Goal: Information Seeking & Learning: Learn about a topic

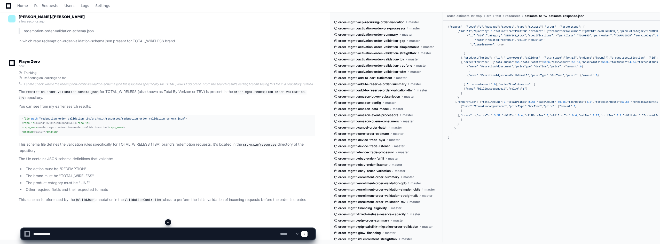
scroll to position [5448, 0]
drag, startPoint x: 73, startPoint y: 234, endPoint x: 14, endPoint y: 231, distance: 59.2
click at [14, 231] on div "**********" at bounding box center [168, 231] width 324 height 25
click at [78, 235] on textarea at bounding box center [155, 233] width 247 height 11
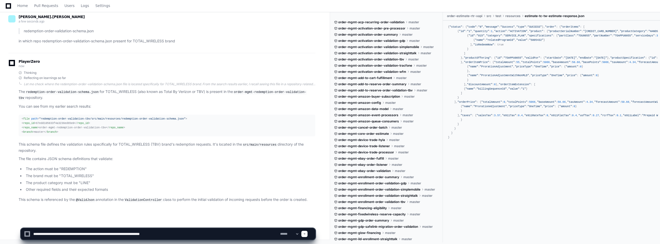
drag, startPoint x: 154, startPoint y: 233, endPoint x: 183, endPoint y: 233, distance: 28.4
click at [183, 233] on textarea at bounding box center [155, 233] width 247 height 11
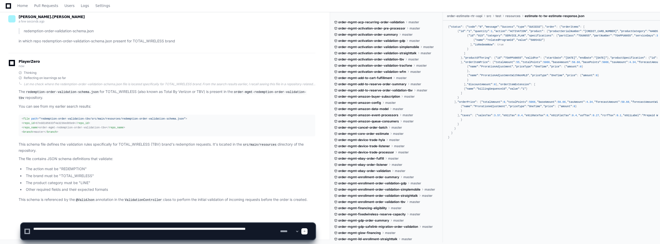
type textarea "**********"
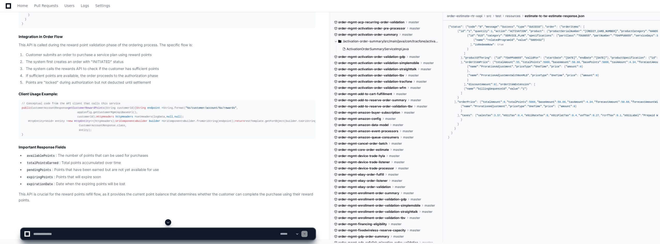
scroll to position [5841, 0]
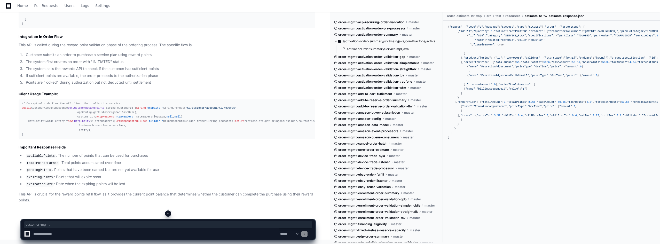
drag, startPoint x: 80, startPoint y: 34, endPoint x: 61, endPoint y: 33, distance: 18.3
drag, startPoint x: 21, startPoint y: 35, endPoint x: 135, endPoint y: 36, distance: 113.9
copy div "GET https: // {base-url} /api/ customer-mgmt /customer/ account /{customerId}/ …"
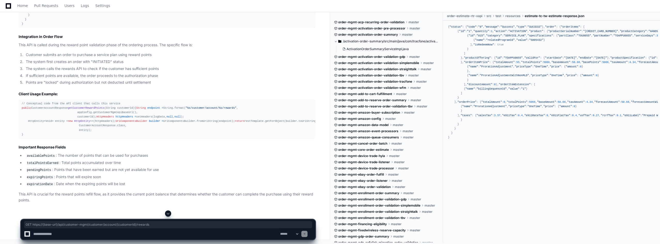
scroll to position [5866, 0]
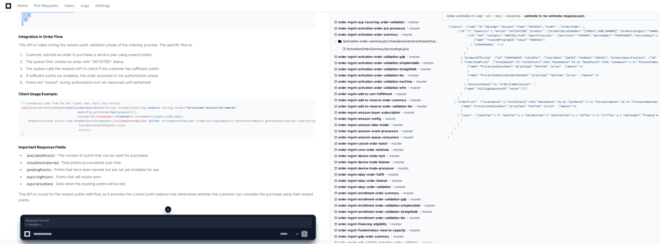
drag, startPoint x: 18, startPoint y: 66, endPoint x: 29, endPoint y: 203, distance: 137.3
drag, startPoint x: 21, startPoint y: 129, endPoint x: 26, endPoint y: 202, distance: 73.0
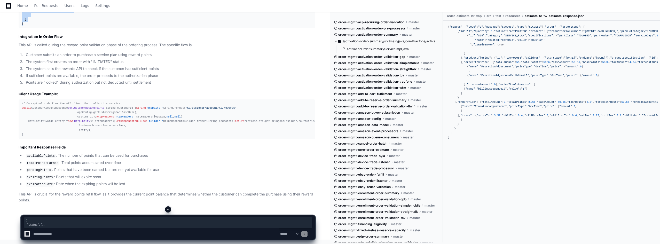
copy div "{ "status" : { "code" : "0" , "message" : "Success" , "type" : "SUCCESS" } , "c…"
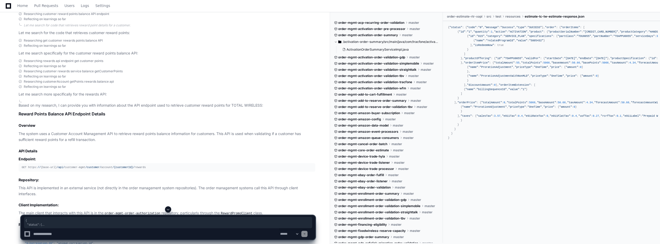
scroll to position [5479, 0]
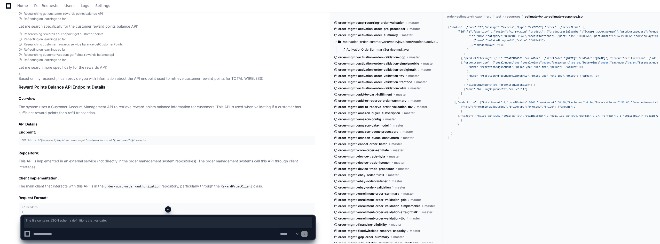
drag, startPoint x: 18, startPoint y: 127, endPoint x: 114, endPoint y: 157, distance: 100.4
drag, startPoint x: 22, startPoint y: 87, endPoint x: 57, endPoint y: 102, distance: 38.4
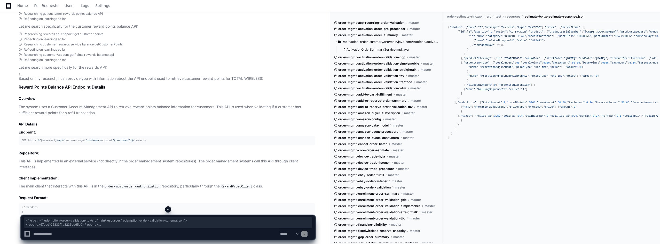
copy div "< file path = "redemption-order-validation-tbv/src/main/resources/redemption-or…"
drag, startPoint x: 27, startPoint y: 138, endPoint x: 114, endPoint y: 158, distance: 89.9
copy ul "The action must be "REDEMPTION" The brand must be "TOTAL_WIRELESS" The product …"
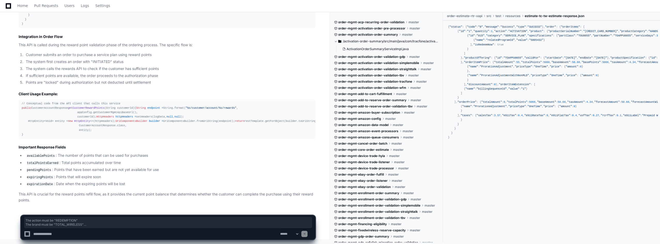
scroll to position [6073, 0]
click at [78, 234] on textarea at bounding box center [155, 233] width 247 height 11
type textarea "*"
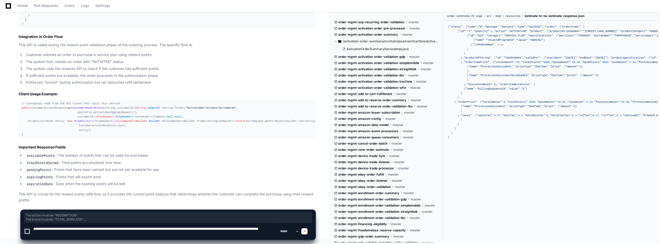
type textarea "**********"
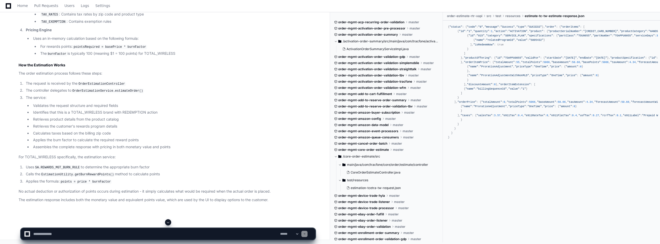
scroll to position [7270, 0]
click at [80, 49] on code "pointsRequired = basePrice * burnFactor" at bounding box center [110, 47] width 75 height 5
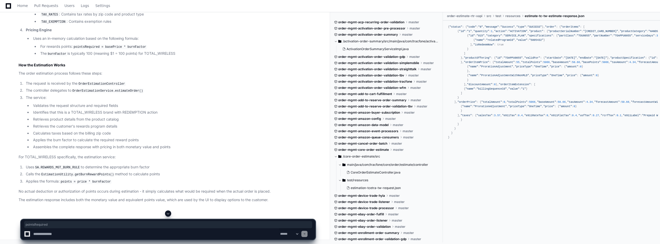
click at [54, 56] on code "burnFactor" at bounding box center [57, 54] width 21 height 5
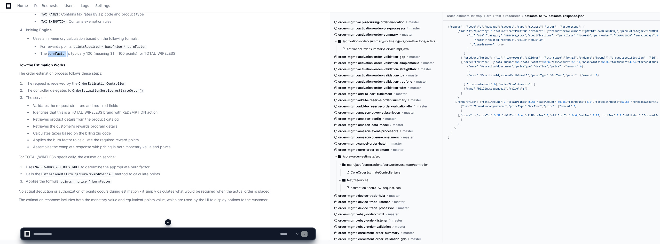
click at [54, 56] on code "burnFactor" at bounding box center [57, 54] width 21 height 5
click at [202, 57] on li "The burnFactor is typically 100 (meaning $1 = 100 points) for TOTAL_WIRELESS" at bounding box center [177, 54] width 276 height 6
click at [75, 231] on textarea at bounding box center [155, 233] width 247 height 11
type textarea "**********"
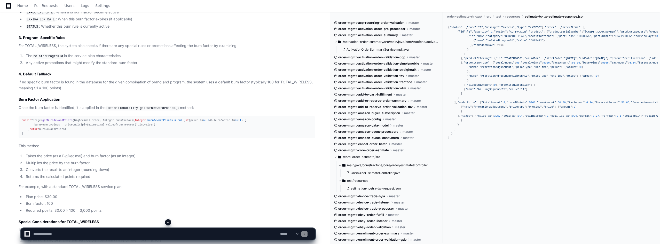
scroll to position [7591, 0]
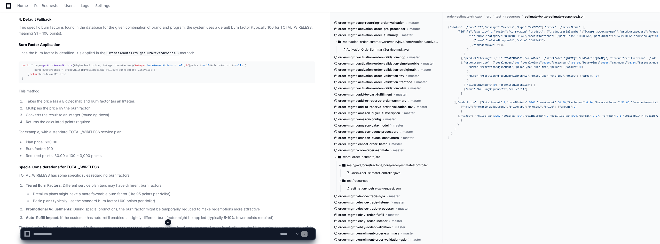
click at [77, 231] on textarea at bounding box center [155, 233] width 247 height 11
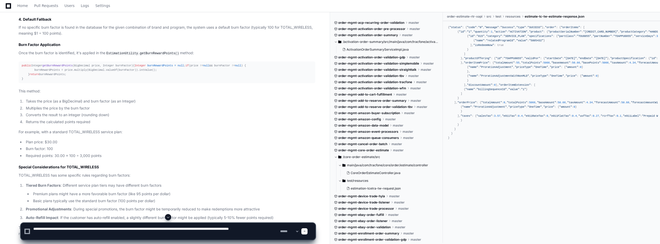
type textarea "**********"
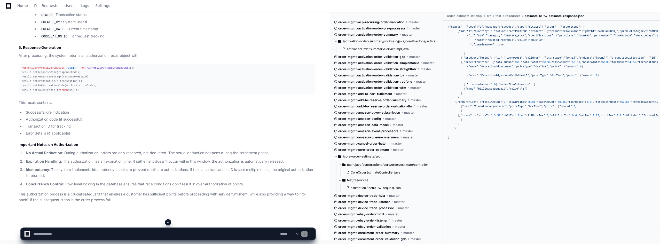
scroll to position [8798, 0]
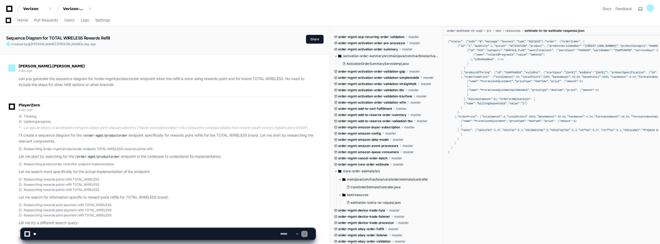
scroll to position [8798, 0]
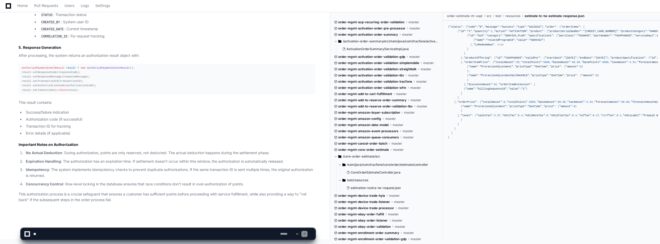
click at [74, 231] on textarea at bounding box center [155, 233] width 247 height 11
click at [66, 232] on textarea at bounding box center [155, 233] width 247 height 11
click at [33, 233] on textarea at bounding box center [155, 233] width 247 height 11
click at [150, 236] on textarea at bounding box center [155, 233] width 247 height 11
type textarea "**********"
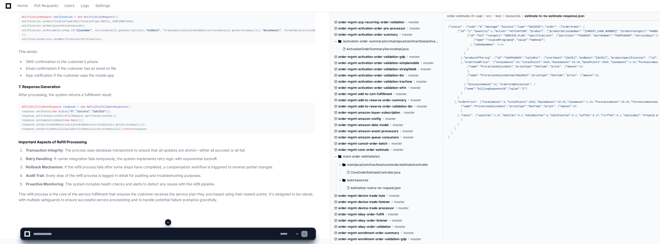
scroll to position [9850, 0]
click at [73, 232] on textarea at bounding box center [155, 233] width 247 height 11
click at [77, 233] on textarea at bounding box center [155, 233] width 247 height 11
click at [80, 233] on textarea at bounding box center [155, 233] width 247 height 11
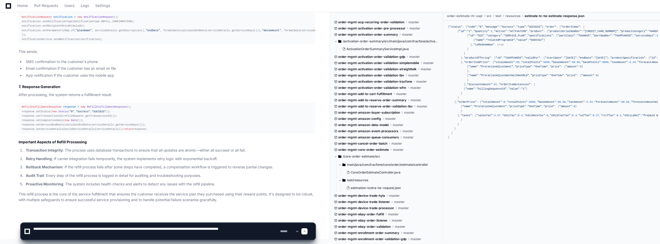
type textarea "**********"
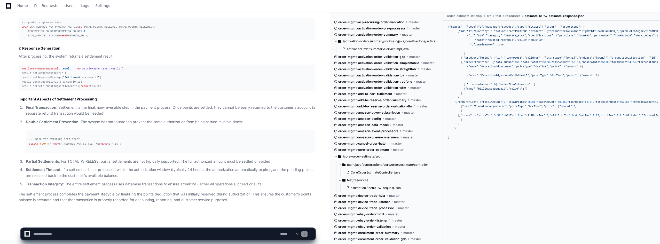
scroll to position [11079, 0]
